Goal: Task Accomplishment & Management: Manage account settings

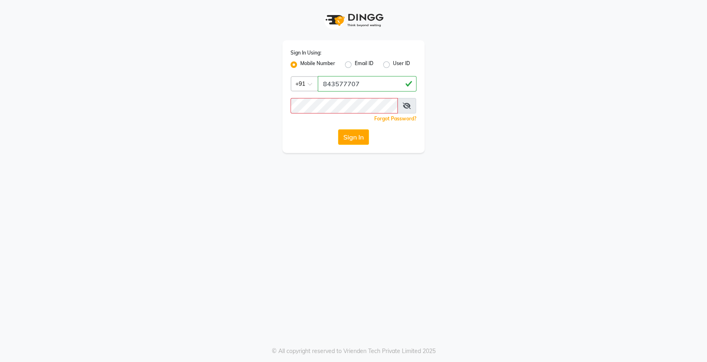
click at [376, 89] on input "843577707" at bounding box center [367, 83] width 99 height 15
click at [339, 82] on input "84357770" at bounding box center [367, 83] width 99 height 15
type input "8435077770"
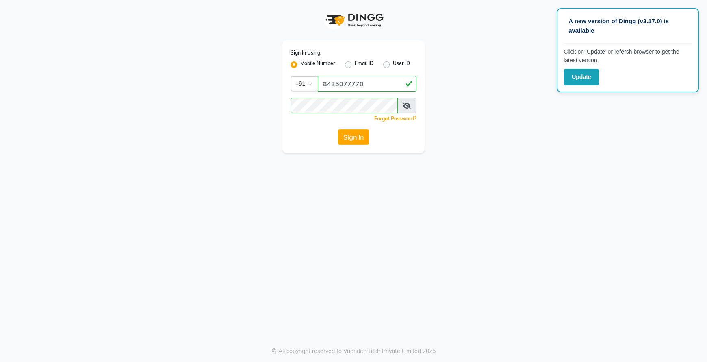
click at [410, 96] on div "Sign In Using: Mobile Number Email ID User ID Country Code × [PHONE_NUMBER] Rem…" at bounding box center [353, 96] width 142 height 113
click at [410, 101] on span at bounding box center [406, 105] width 19 height 15
click at [406, 105] on icon at bounding box center [407, 105] width 8 height 7
click at [353, 143] on button "Sign In" at bounding box center [353, 136] width 31 height 15
click at [519, 143] on div "Sign In Using: Mobile Number Email ID User ID Country Code × [PHONE_NUMBER] Rem…" at bounding box center [353, 76] width 463 height 153
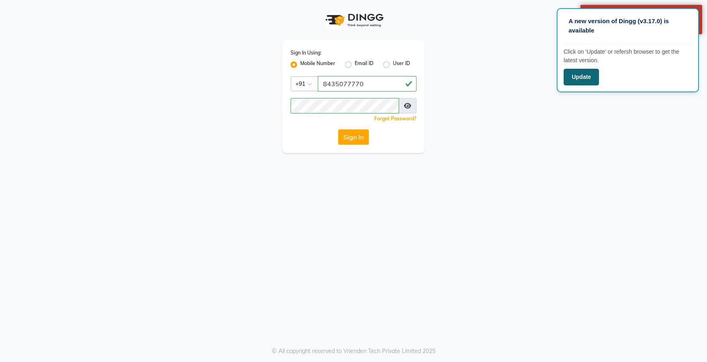
click at [576, 74] on button "Update" at bounding box center [581, 77] width 35 height 17
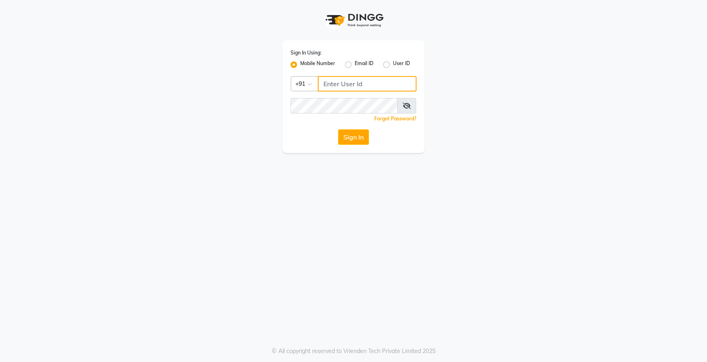
type input "9754977707"
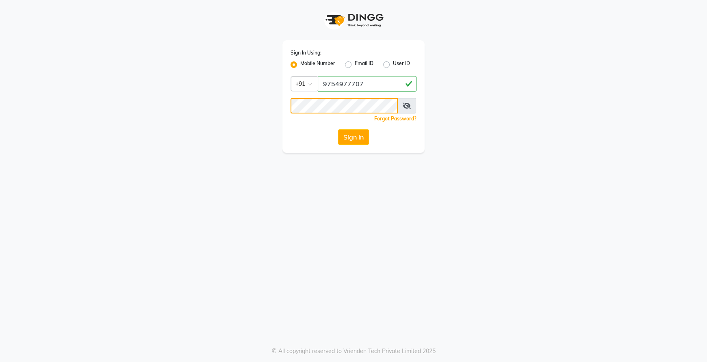
click at [244, 124] on div "Sign In Using: Mobile Number Email ID User ID Country Code × [PHONE_NUMBER] Rem…" at bounding box center [353, 76] width 463 height 153
drag, startPoint x: 372, startPoint y: 79, endPoint x: 184, endPoint y: 130, distance: 194.6
click at [184, 130] on div "Sign In Using: Mobile Number Email ID User ID Country Code × [PHONE_NUMBER] Rem…" at bounding box center [353, 76] width 463 height 153
type input "8435077770"
click at [261, 169] on div "Sign In Using: Mobile Number Email ID User ID Country Code × [PHONE_NUMBER] Rem…" at bounding box center [353, 181] width 707 height 362
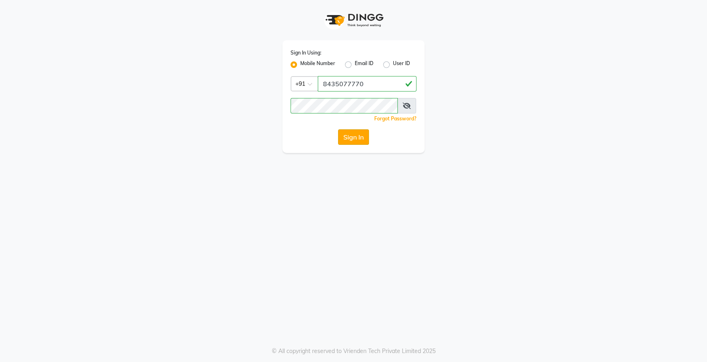
click at [358, 136] on button "Sign In" at bounding box center [353, 136] width 31 height 15
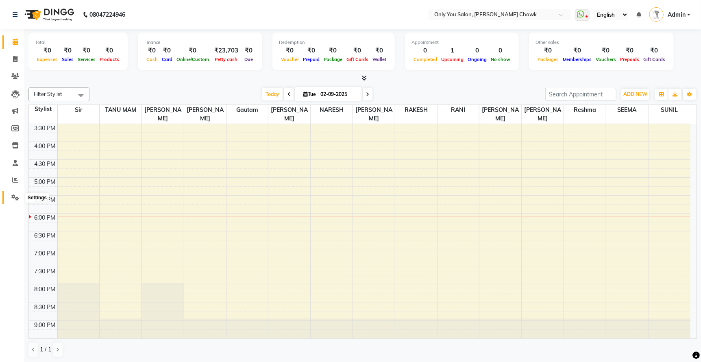
click at [17, 193] on span at bounding box center [15, 197] width 14 height 9
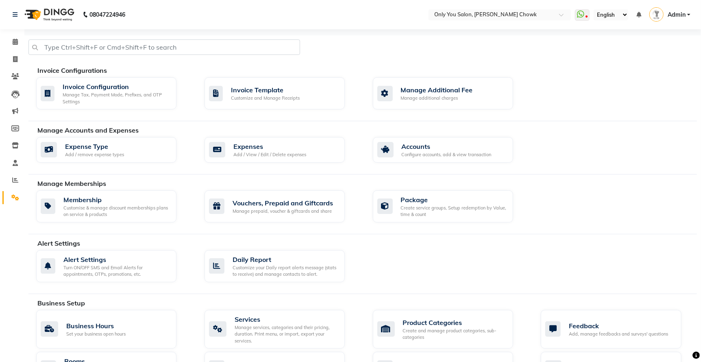
drag, startPoint x: 699, startPoint y: 212, endPoint x: 659, endPoint y: 226, distance: 42.3
click at [659, 226] on div "Manage Memberships Membership Customise & manage discount memberships plans on …" at bounding box center [362, 206] width 668 height 56
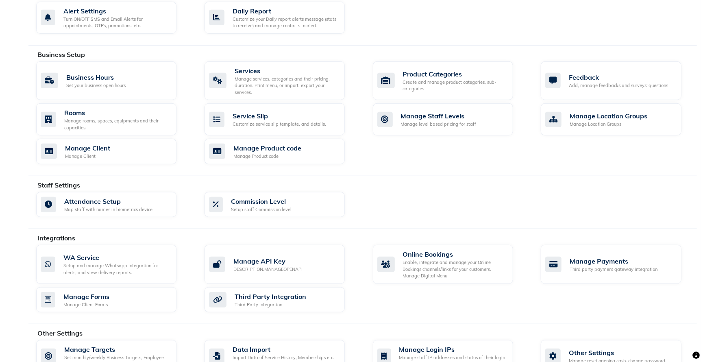
scroll to position [268, 0]
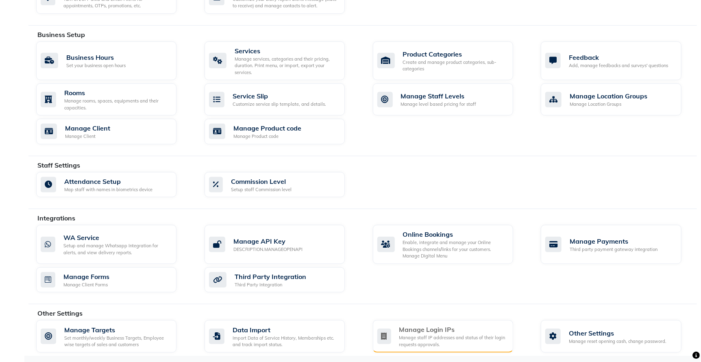
click at [425, 336] on div "Manage staff IP addresses and status of their login requests approvals." at bounding box center [452, 340] width 107 height 13
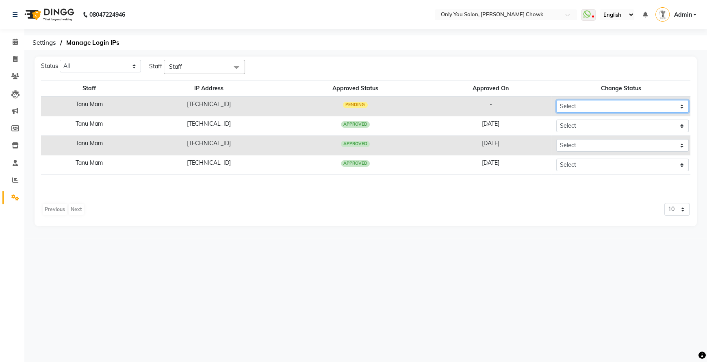
click at [577, 107] on select "Select Approved Rejected" at bounding box center [622, 106] width 132 height 13
select select "Approved"
click at [556, 100] on select "Select Approved Rejected" at bounding box center [622, 106] width 132 height 13
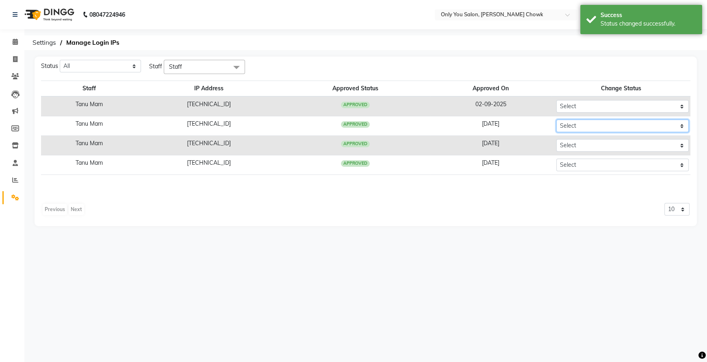
click at [573, 128] on select "Select Approved Rejected" at bounding box center [622, 125] width 132 height 13
select select "Approved"
click at [556, 119] on select "Select Approved Rejected" at bounding box center [622, 125] width 132 height 13
click at [573, 146] on select "Select Approved Rejected" at bounding box center [622, 145] width 132 height 13
select select "Approved"
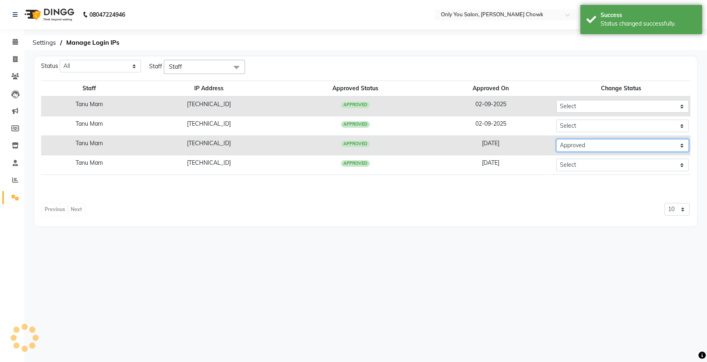
click at [556, 139] on select "Select Approved Rejected" at bounding box center [622, 145] width 132 height 13
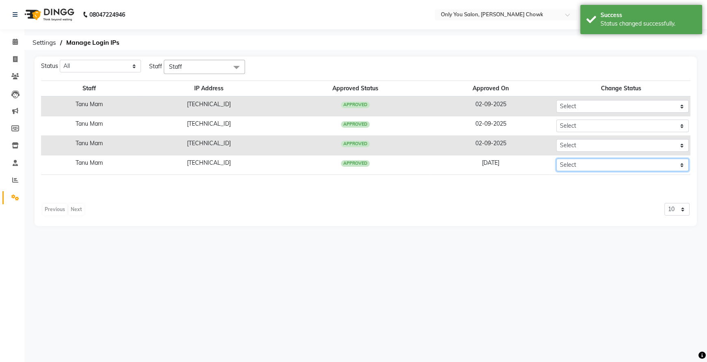
click at [579, 167] on select "Select Approved Rejected" at bounding box center [622, 164] width 132 height 13
click at [444, 220] on div "Previous Next 10 50 100" at bounding box center [366, 213] width 648 height 20
